Goal: Information Seeking & Learning: Learn about a topic

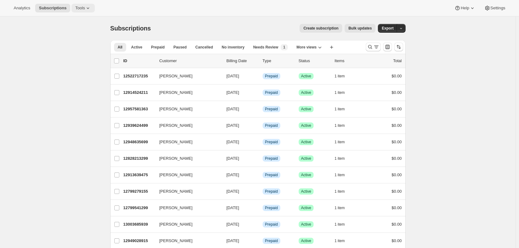
click at [78, 10] on span "Tools" at bounding box center [80, 8] width 10 height 5
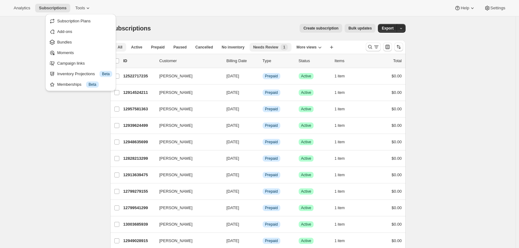
click at [272, 49] on span "Needs Review" at bounding box center [265, 47] width 25 height 5
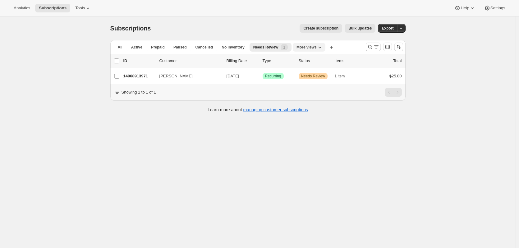
click at [297, 48] on span "More views" at bounding box center [307, 47] width 20 height 5
click at [319, 83] on button "2 months subscriptions" at bounding box center [315, 83] width 51 height 11
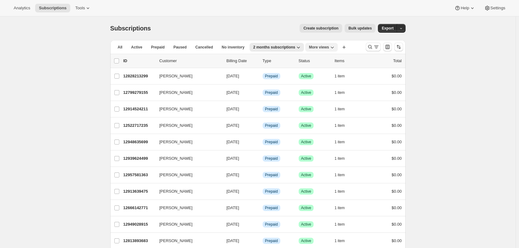
click at [322, 50] on button "More views" at bounding box center [321, 47] width 33 height 9
click at [274, 28] on div "Create subscription Bulk updates" at bounding box center [266, 28] width 217 height 9
click at [80, 8] on span "Tools" at bounding box center [80, 8] width 10 height 5
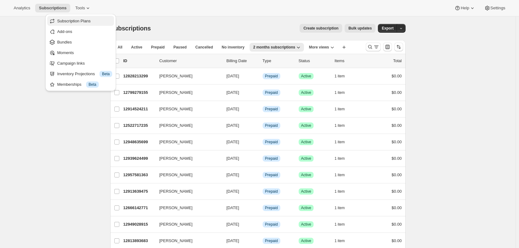
click at [81, 21] on span "Subscription Plans" at bounding box center [74, 21] width 34 height 5
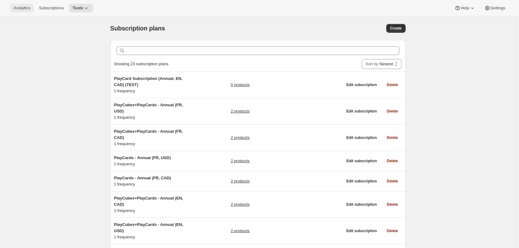
click at [17, 8] on span "Analytics" at bounding box center [22, 8] width 16 height 5
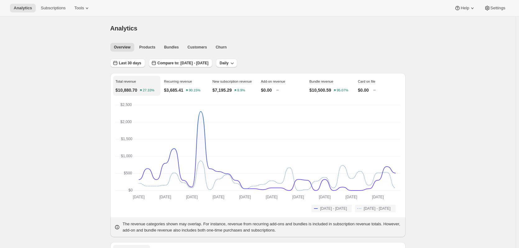
click at [208, 48] on ul "Overview Products Bundles Customers Churn More views" at bounding box center [256, 47] width 294 height 9
click at [202, 48] on span "Customers" at bounding box center [198, 47] width 20 height 5
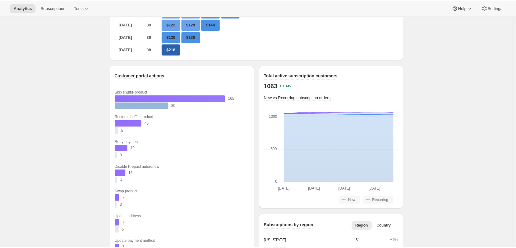
scroll to position [320, 0]
